Goal: Task Accomplishment & Management: Manage account settings

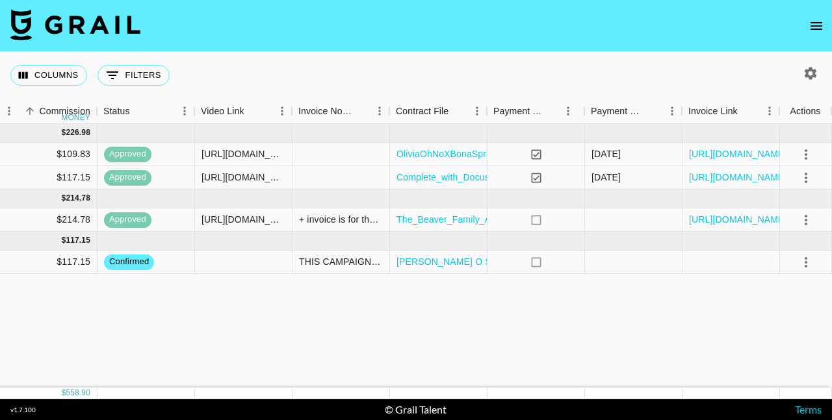
scroll to position [0, 1065]
click at [739, 218] on link "https://in.xero.com/6Tk4gE6wZCDaDLkw0TTzaWbDnV4U6NORKgPKJahJ" at bounding box center [738, 219] width 98 height 13
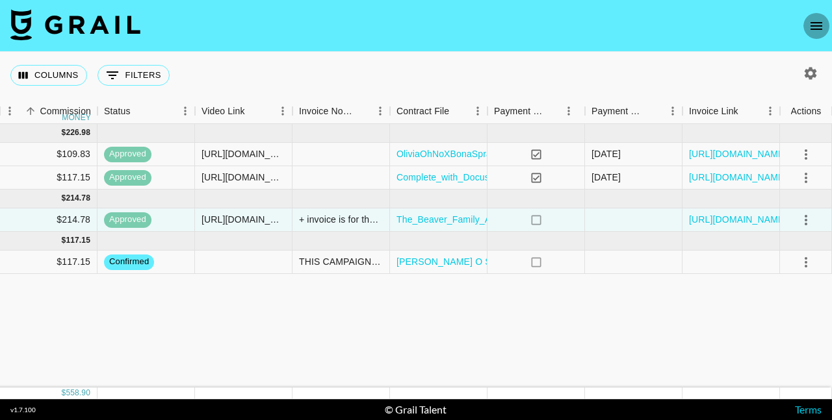
click at [816, 26] on icon "open drawer" at bounding box center [816, 26] width 12 height 8
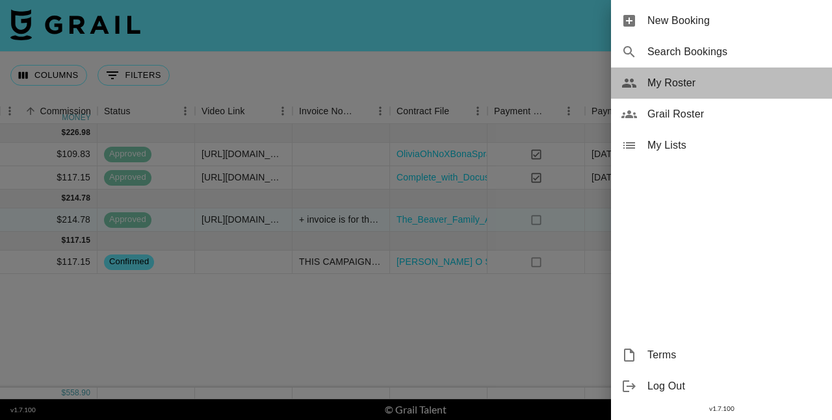
click at [677, 88] on span "My Roster" at bounding box center [734, 83] width 174 height 16
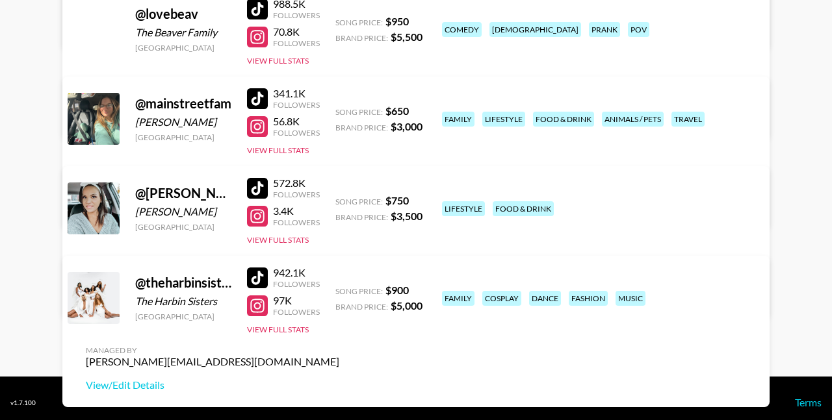
scroll to position [376, 0]
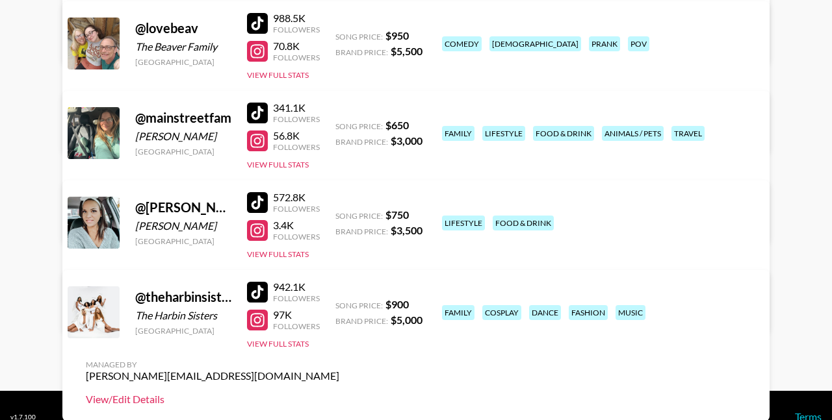
click at [339, 393] on link "View/Edit Details" at bounding box center [212, 399] width 253 height 13
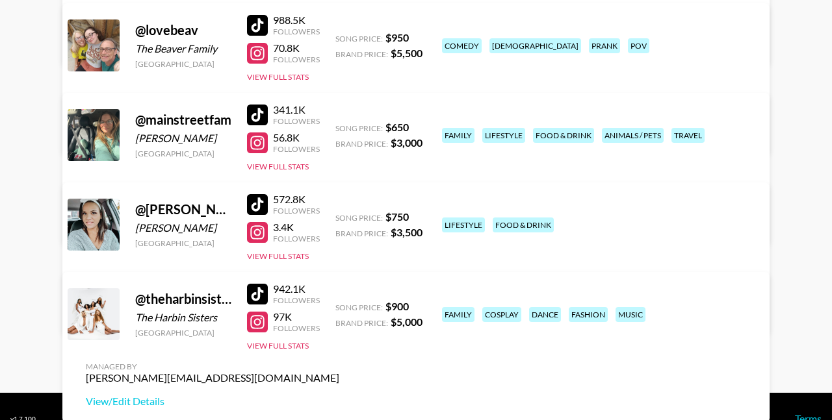
scroll to position [378, 0]
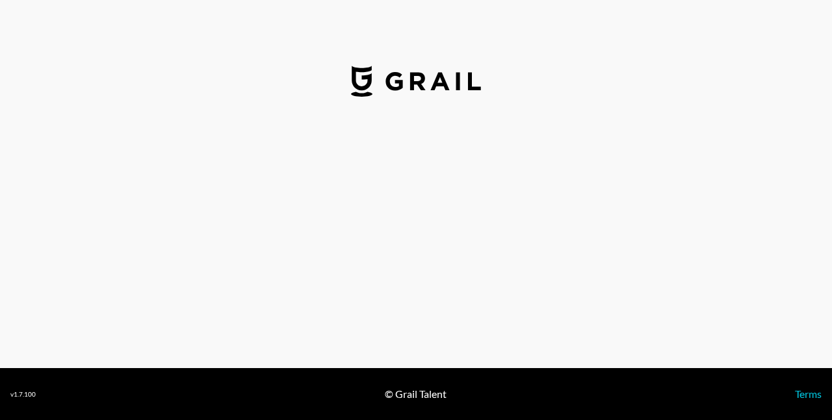
select select "USD"
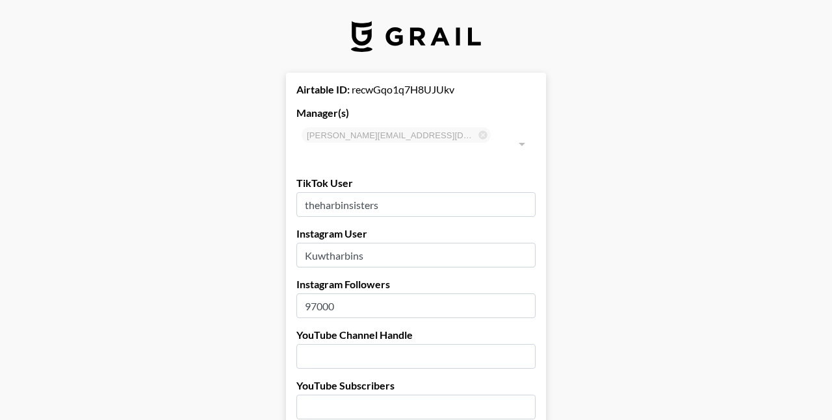
type input "[GEOGRAPHIC_DATA]"
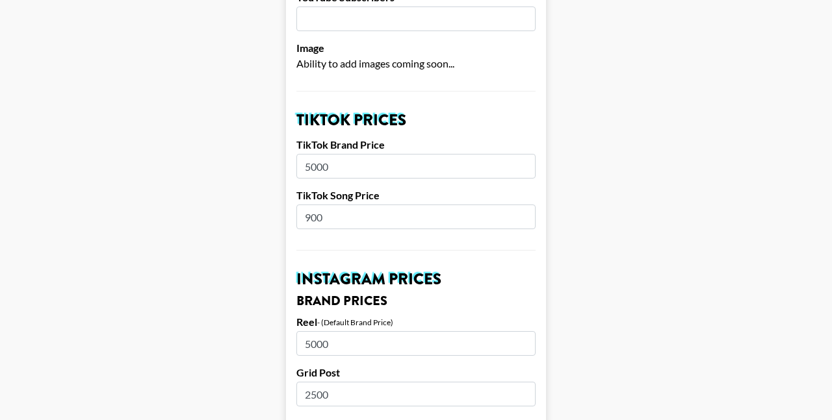
scroll to position [393, 0]
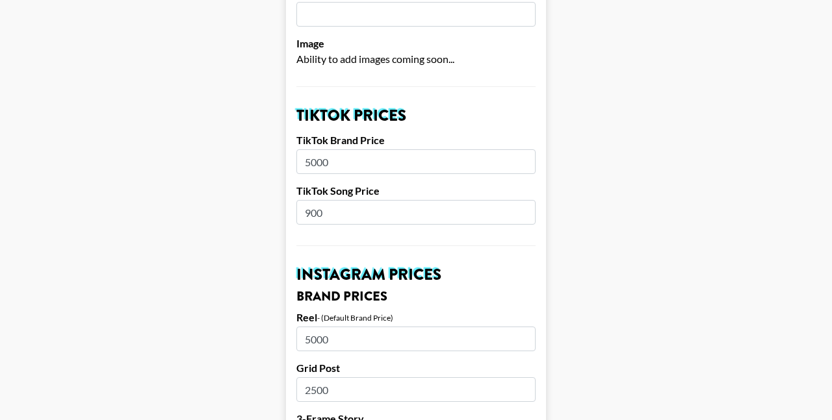
click at [308, 200] on input "900" at bounding box center [415, 212] width 239 height 25
type input "500"
click at [309, 149] on input "5000" at bounding box center [415, 161] width 239 height 25
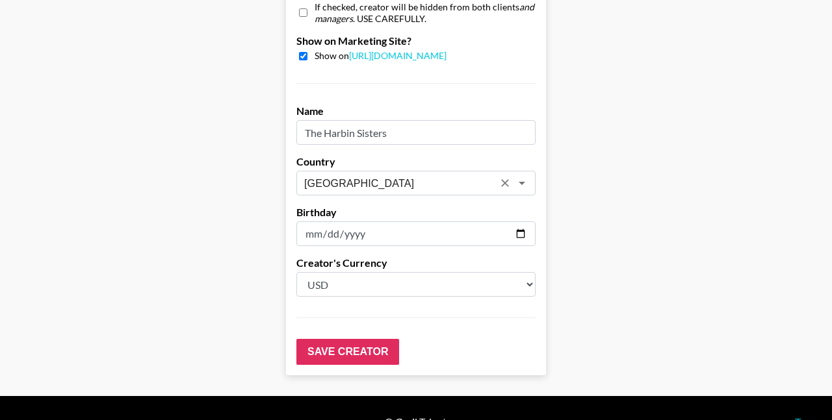
scroll to position [1335, 0]
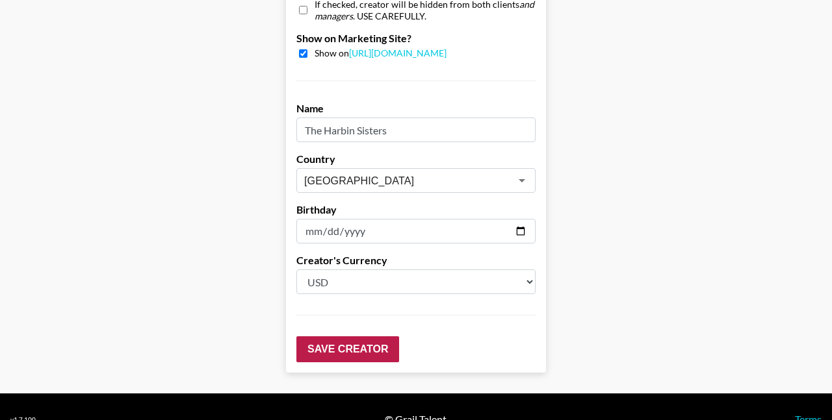
type input "4000"
click at [331, 337] on input "Save Creator" at bounding box center [347, 350] width 103 height 26
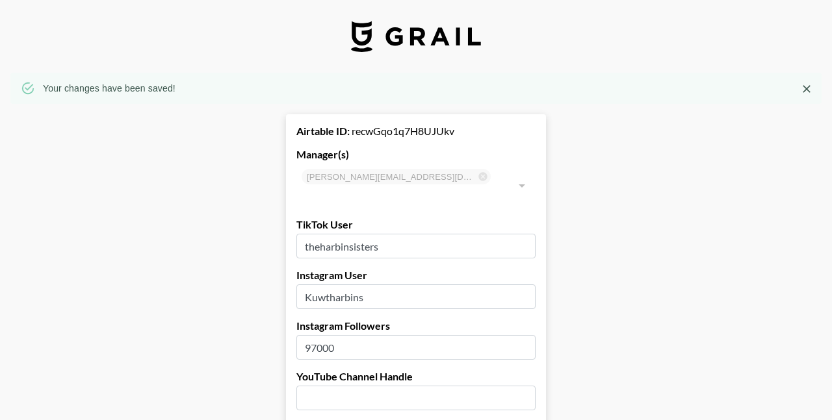
scroll to position [0, 0]
